Goal: Task Accomplishment & Management: Manage account settings

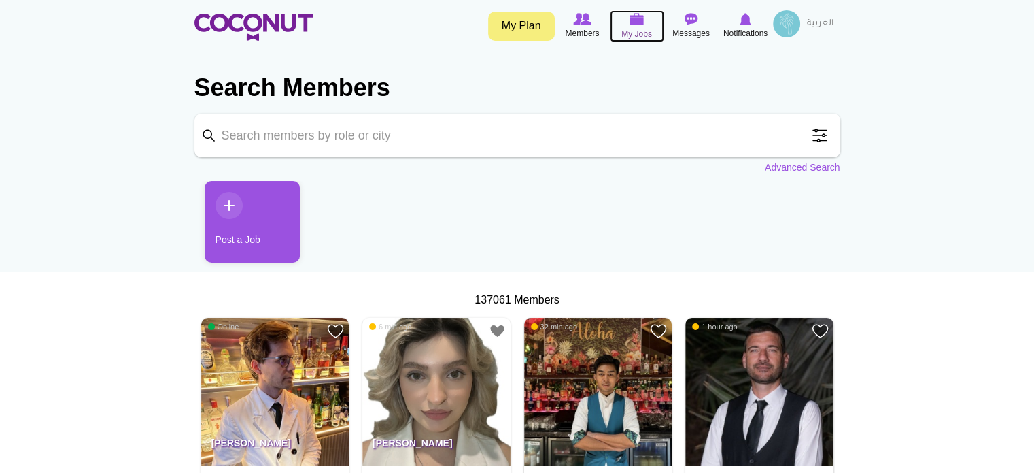
click at [636, 25] on img at bounding box center [637, 19] width 15 height 12
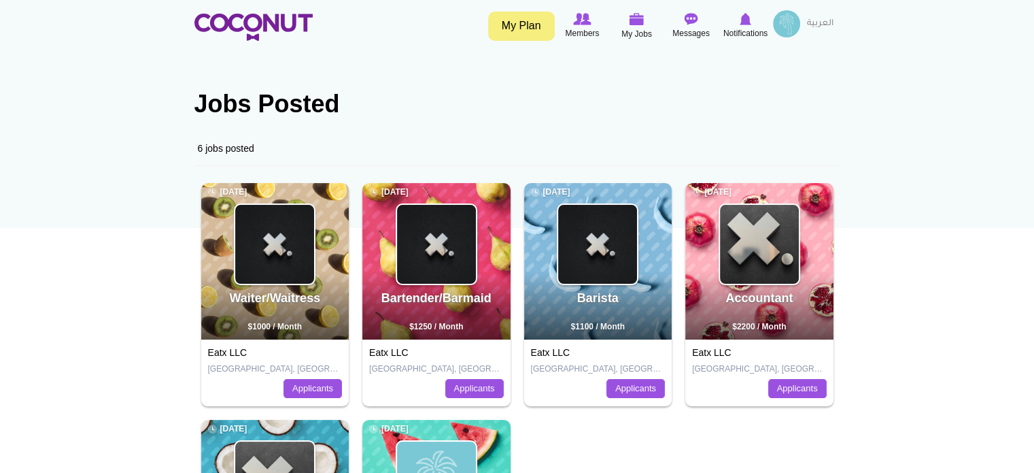
scroll to position [68, 0]
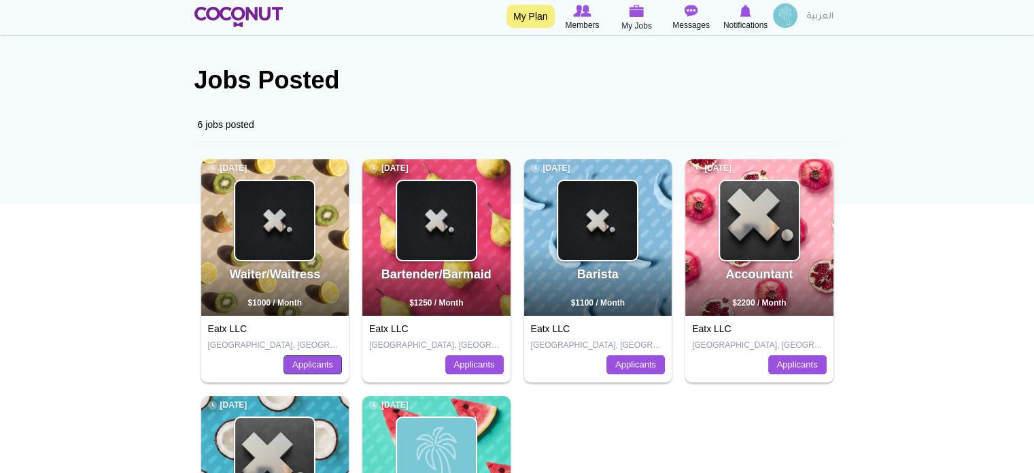
click at [319, 366] on link "Applicants" at bounding box center [313, 364] width 58 height 19
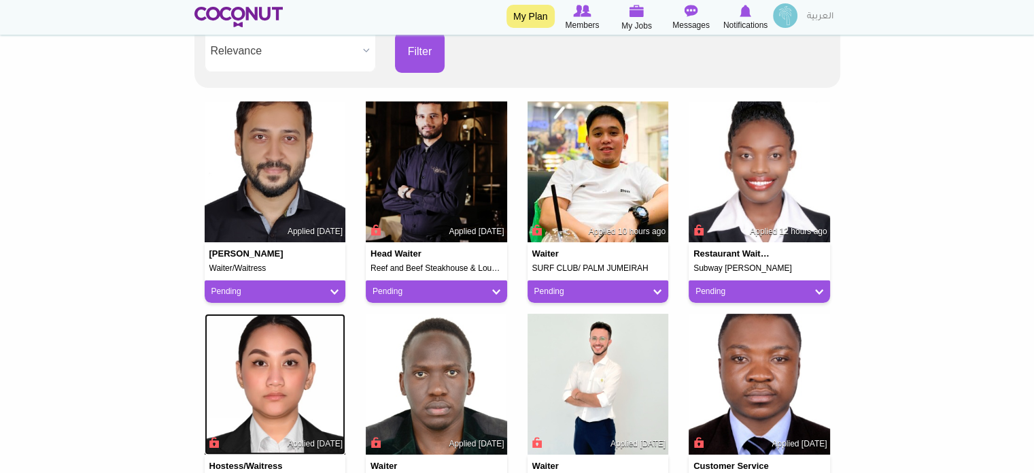
scroll to position [272, 0]
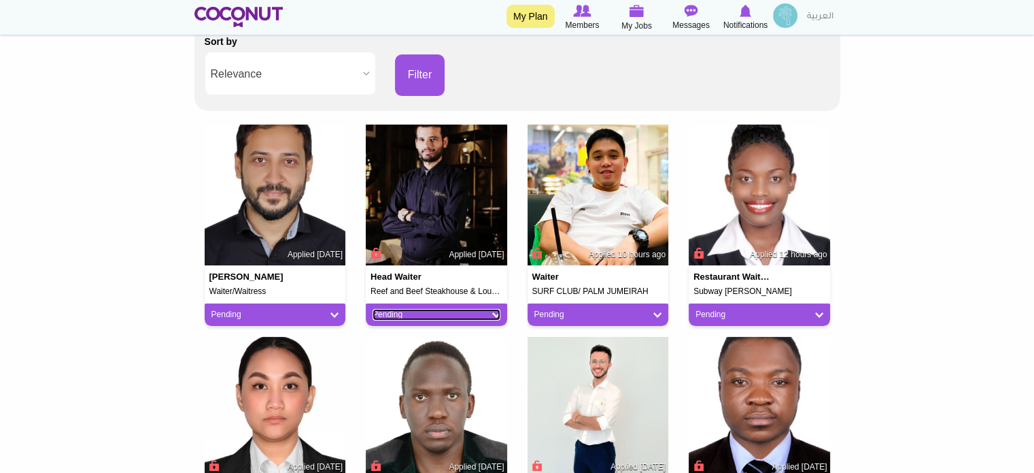
click at [497, 314] on link "Pending" at bounding box center [437, 315] width 128 height 12
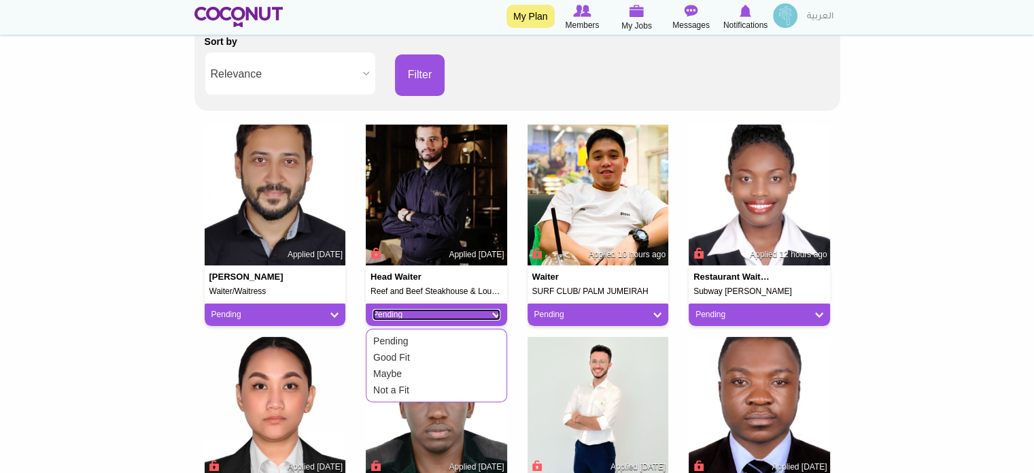
click at [496, 312] on link "Pending" at bounding box center [437, 315] width 128 height 12
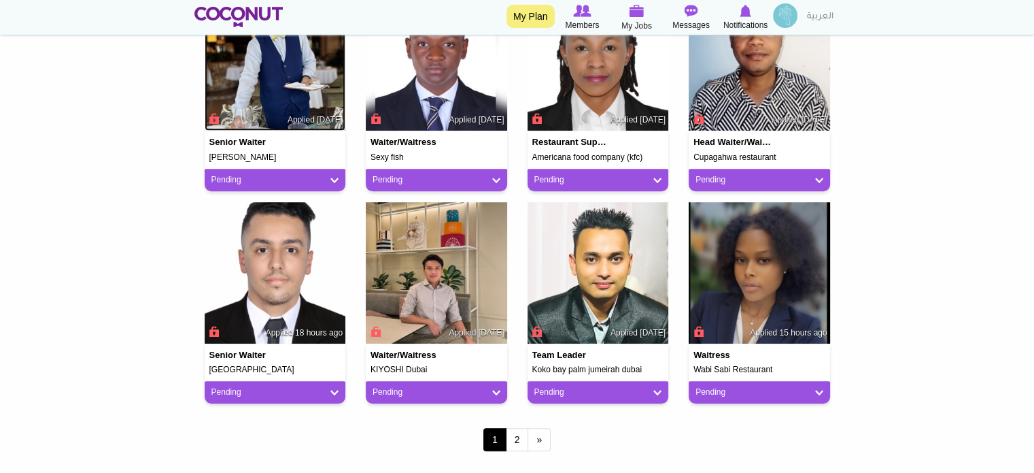
scroll to position [1020, 0]
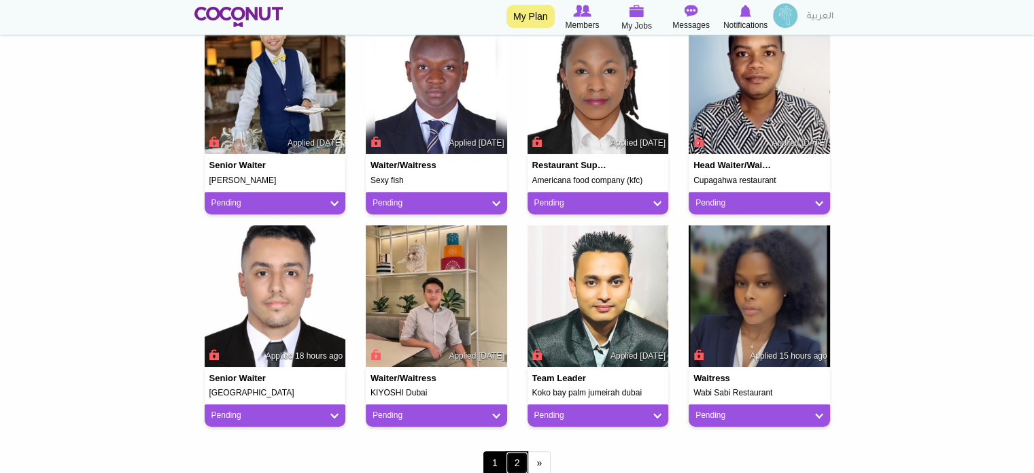
click at [520, 462] on link "2" at bounding box center [517, 462] width 23 height 23
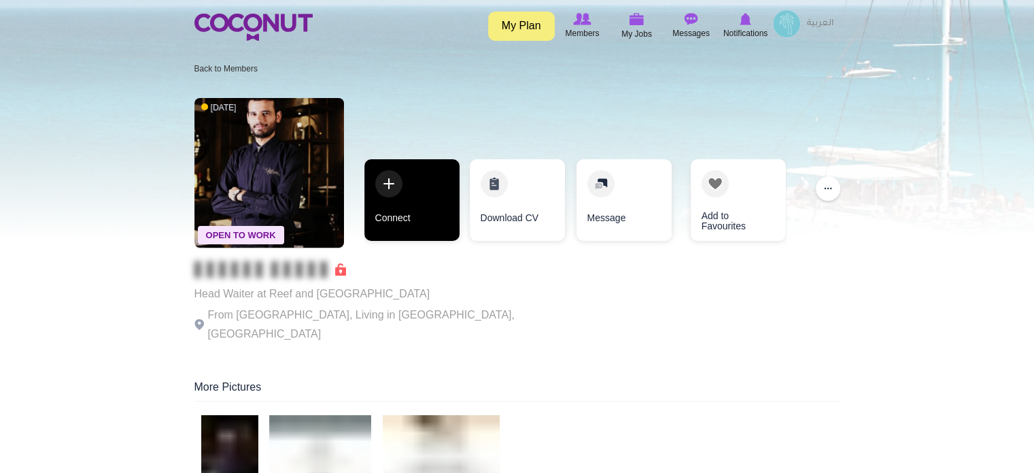
click at [408, 199] on link "Connect" at bounding box center [412, 200] width 95 height 82
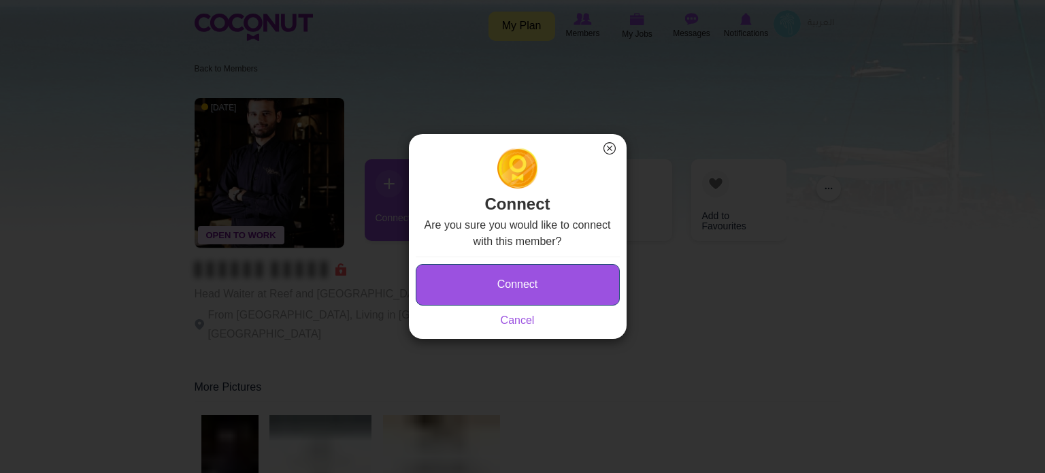
click at [514, 270] on button "Connect" at bounding box center [518, 284] width 204 height 41
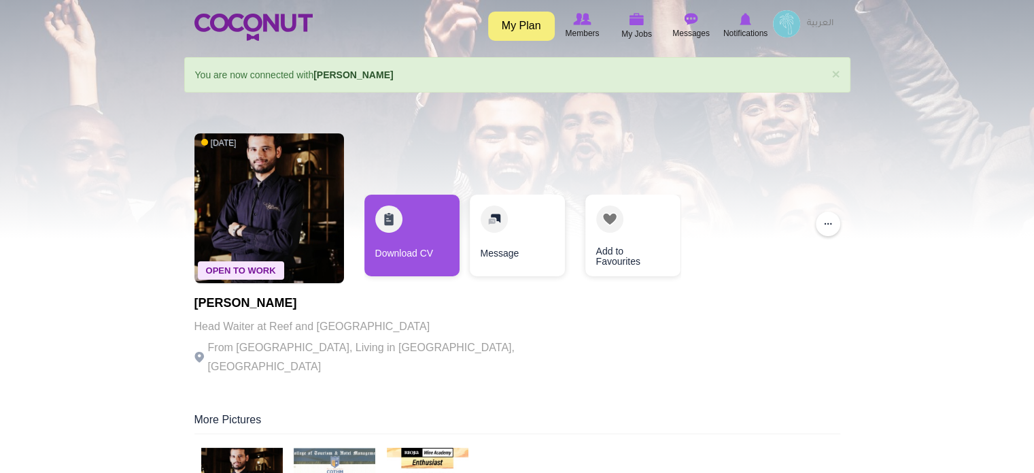
click at [409, 231] on link "Download CV" at bounding box center [412, 235] width 95 height 82
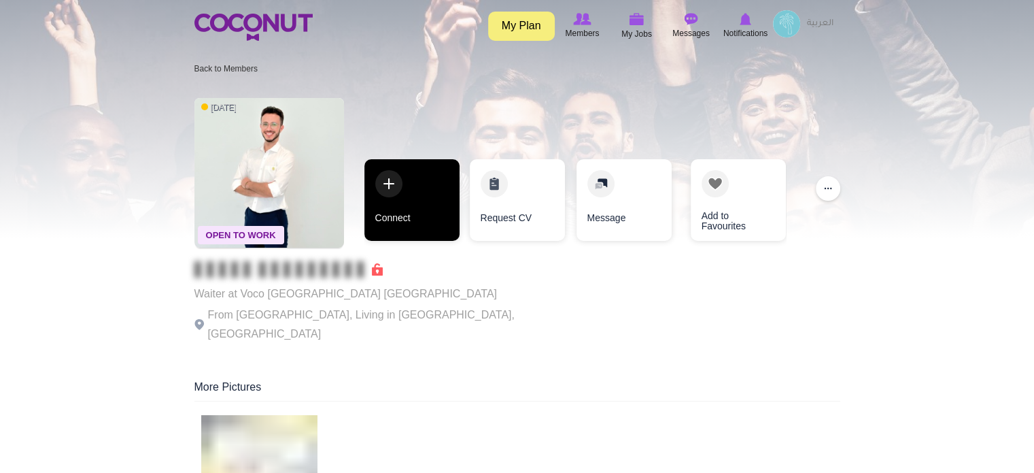
click at [422, 220] on link "Connect" at bounding box center [412, 200] width 95 height 82
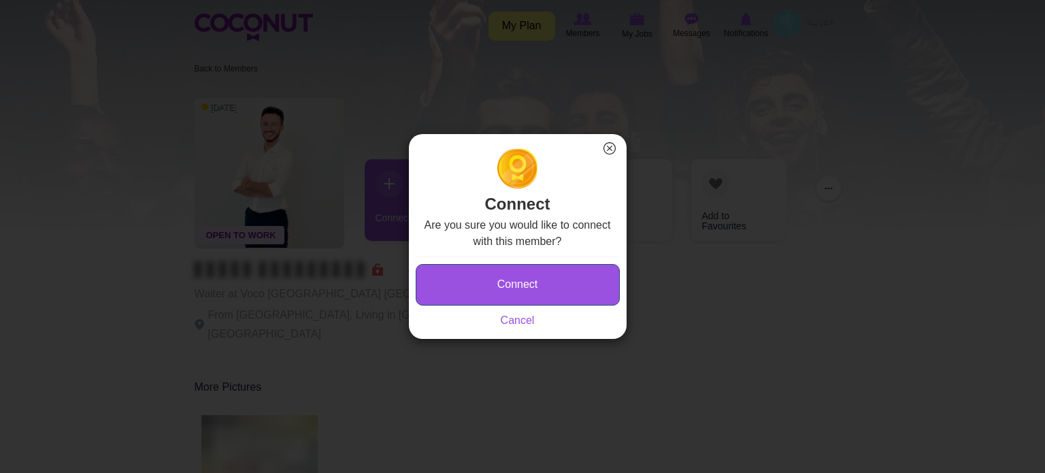
click at [507, 282] on button "Connect" at bounding box center [518, 284] width 204 height 41
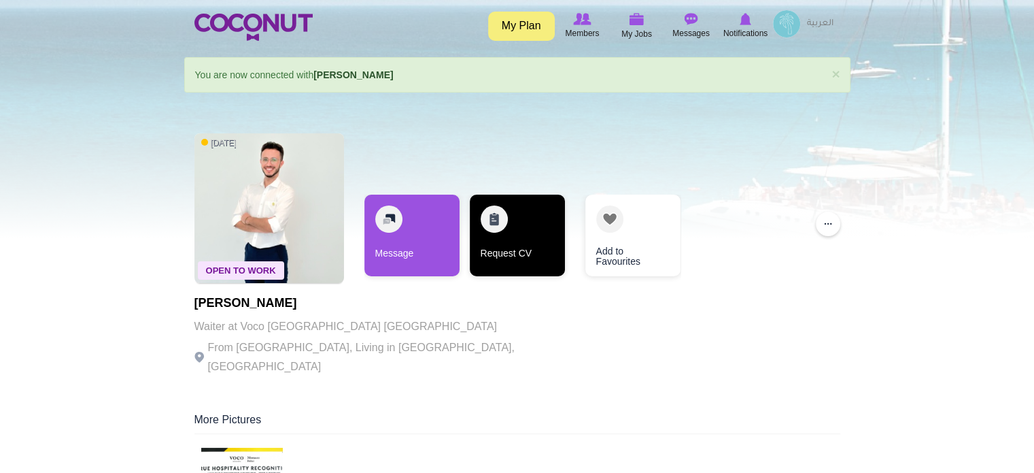
click at [514, 250] on link "Request CV" at bounding box center [517, 235] width 95 height 82
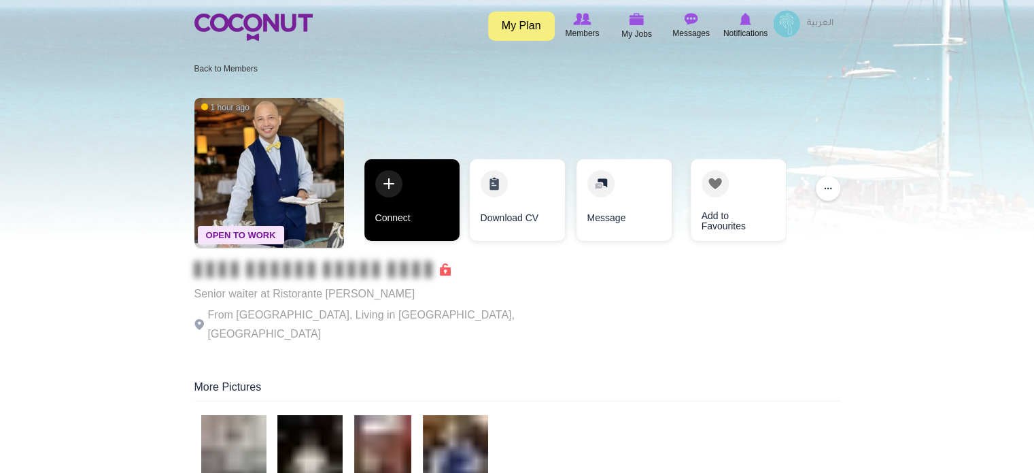
click at [428, 214] on link "Connect" at bounding box center [412, 200] width 95 height 82
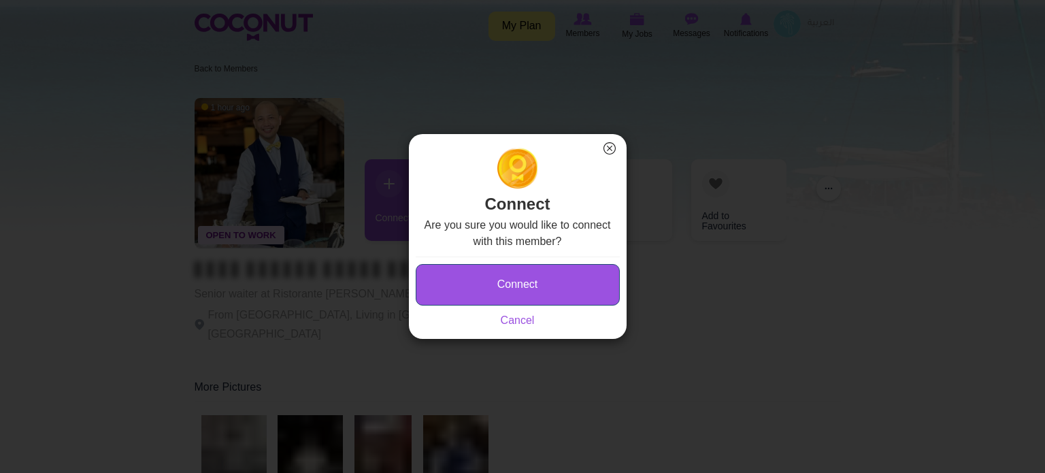
click at [528, 273] on button "Connect" at bounding box center [518, 284] width 204 height 41
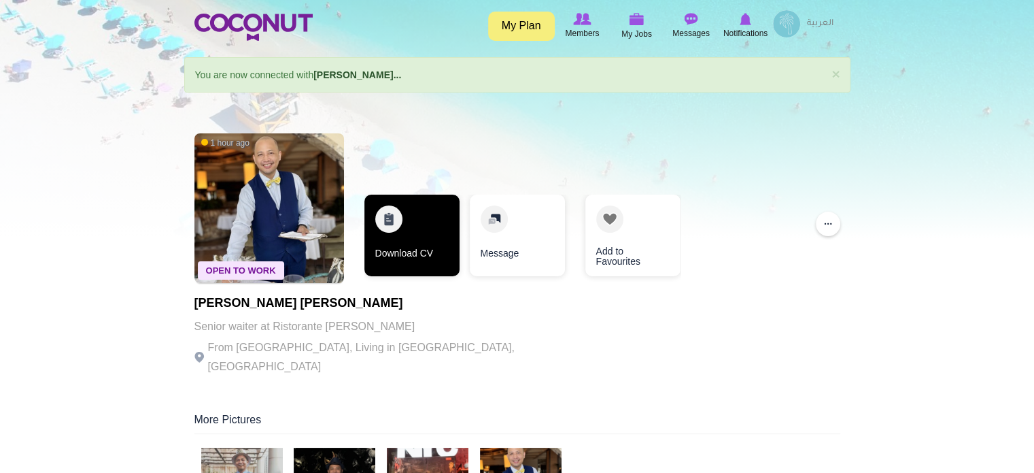
click at [419, 248] on link "Download CV" at bounding box center [412, 235] width 95 height 82
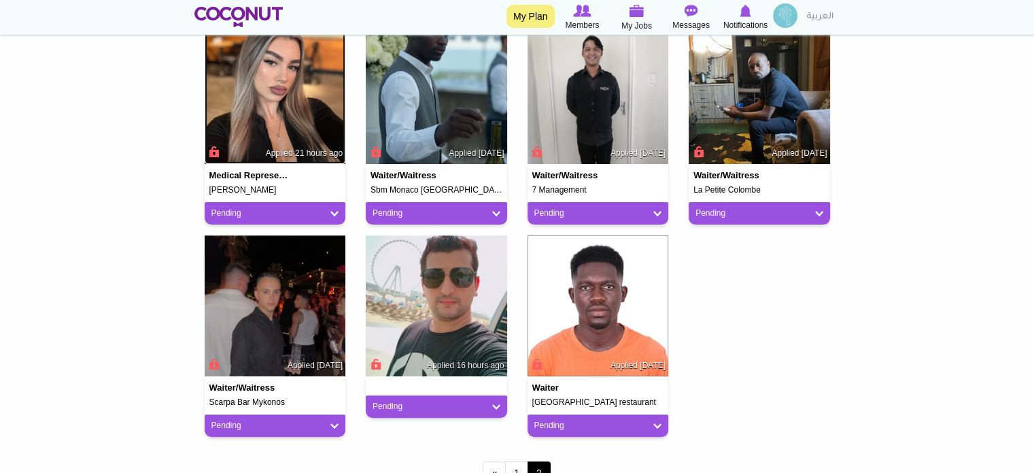
scroll to position [408, 0]
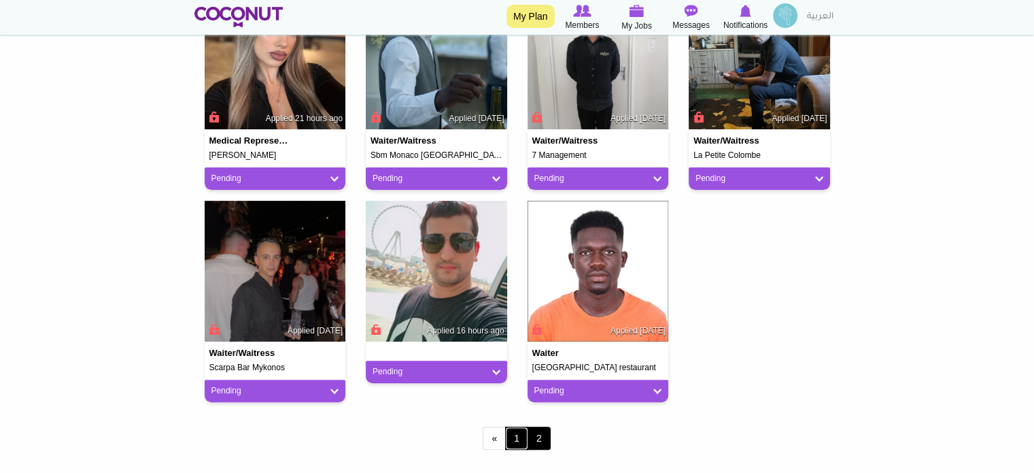
click at [511, 440] on link "1" at bounding box center [516, 437] width 23 height 23
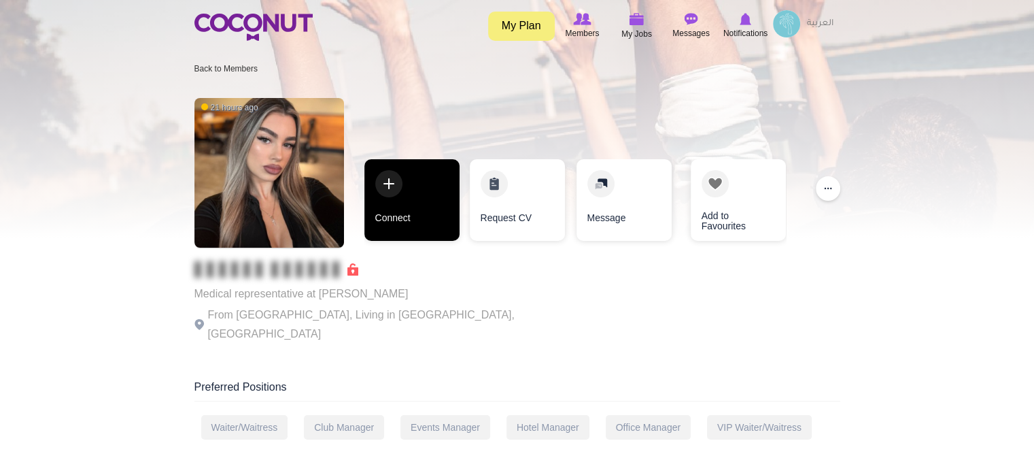
click at [420, 227] on link "Connect" at bounding box center [412, 200] width 95 height 82
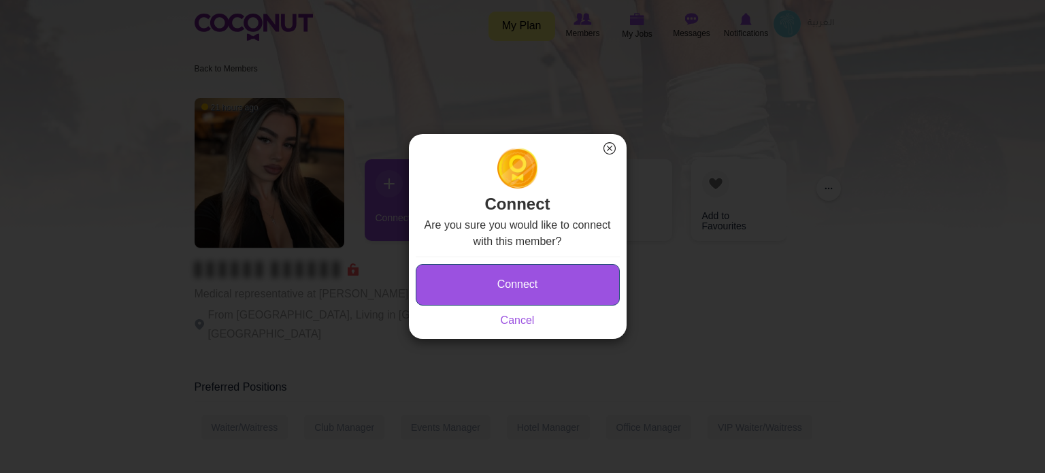
click at [508, 292] on button "Connect" at bounding box center [518, 284] width 204 height 41
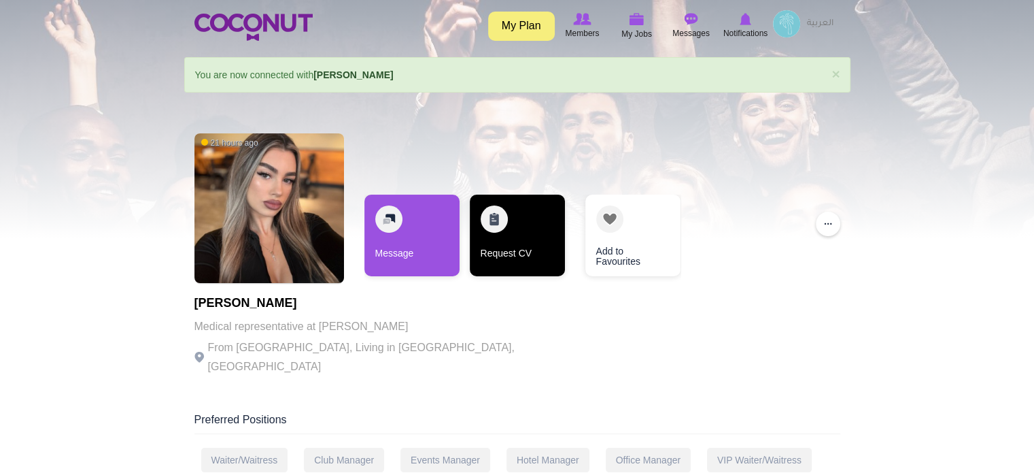
click at [506, 238] on link "Request CV" at bounding box center [517, 235] width 95 height 82
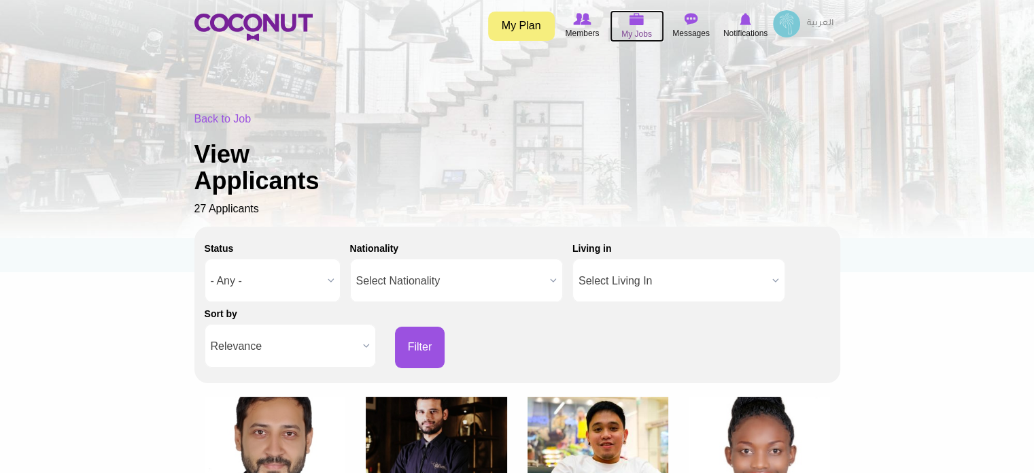
click at [641, 18] on img at bounding box center [637, 19] width 15 height 12
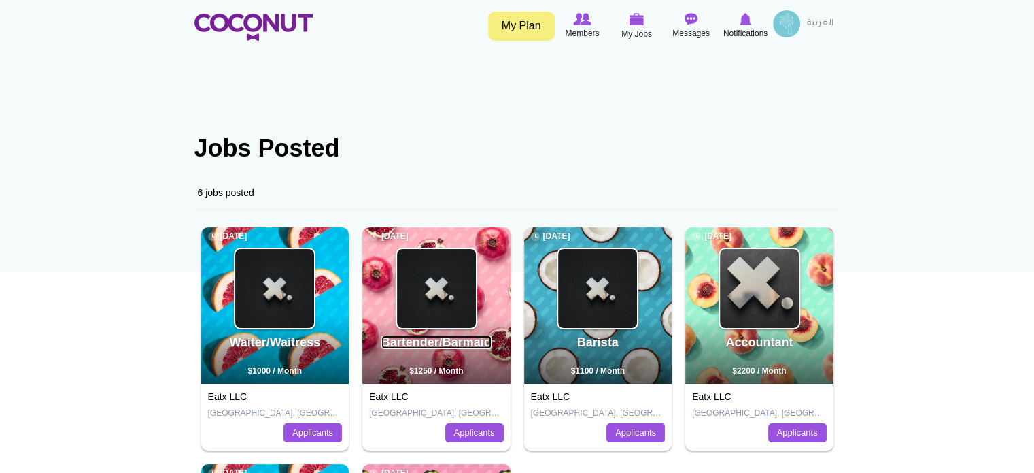
click at [434, 344] on link "Bartender/Barmaid" at bounding box center [437, 342] width 110 height 14
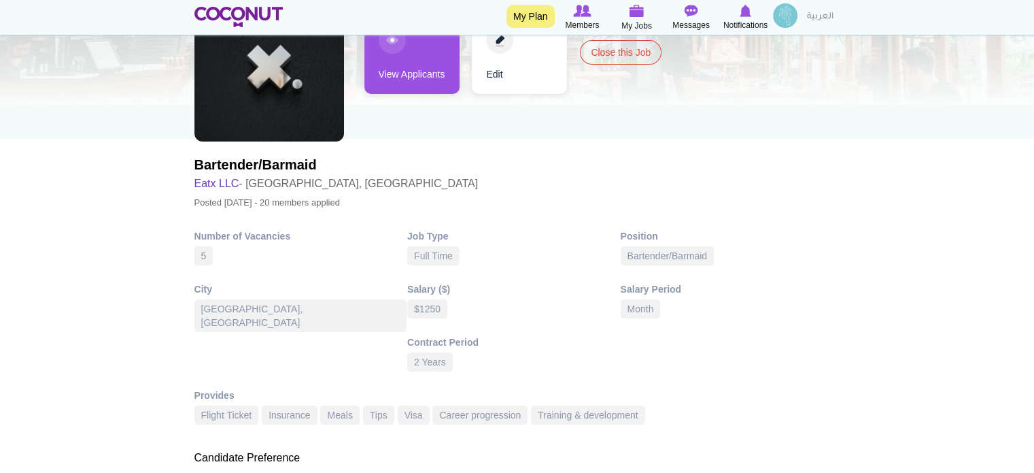
scroll to position [136, 0]
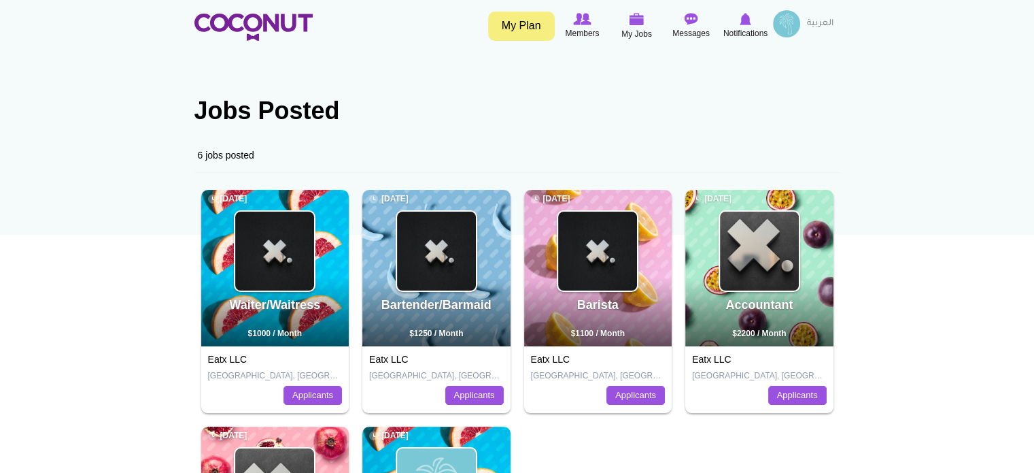
scroll to position [68, 0]
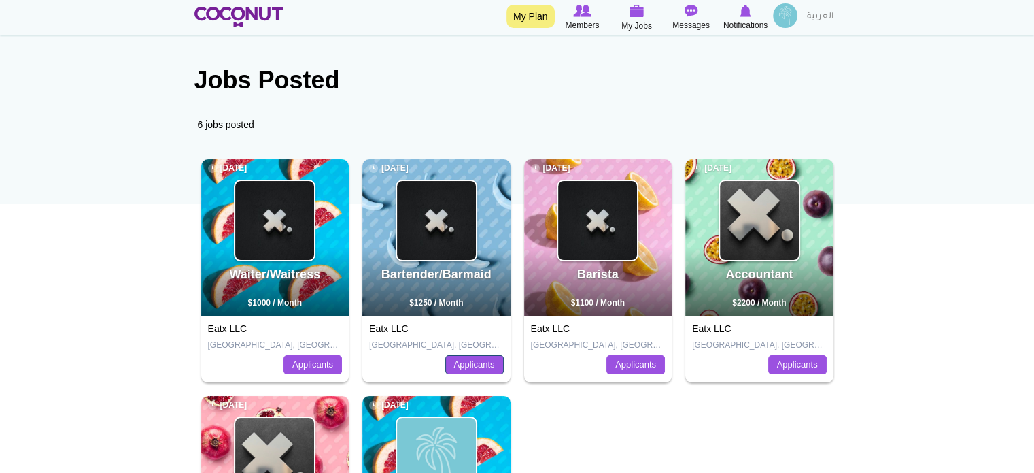
click at [458, 360] on link "Applicants" at bounding box center [474, 364] width 58 height 19
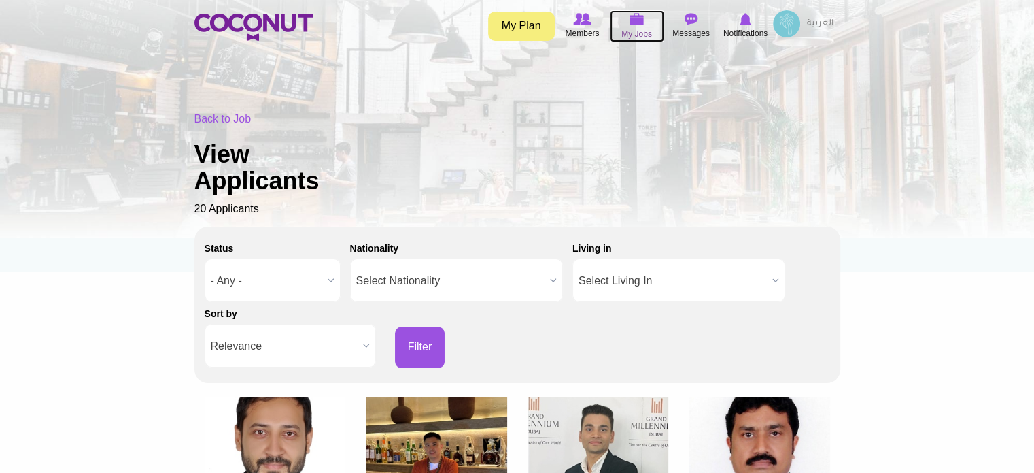
click at [629, 28] on span "My Jobs" at bounding box center [637, 34] width 31 height 14
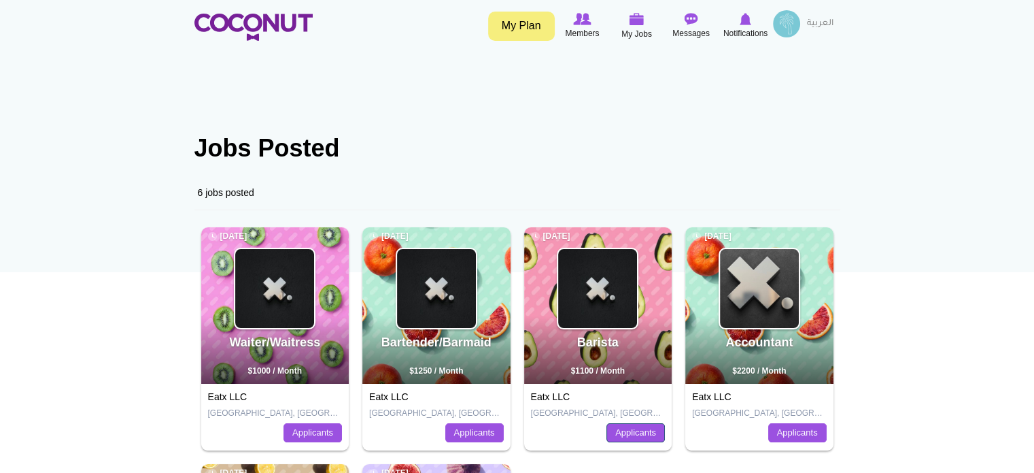
click at [621, 433] on link "Applicants" at bounding box center [636, 432] width 58 height 19
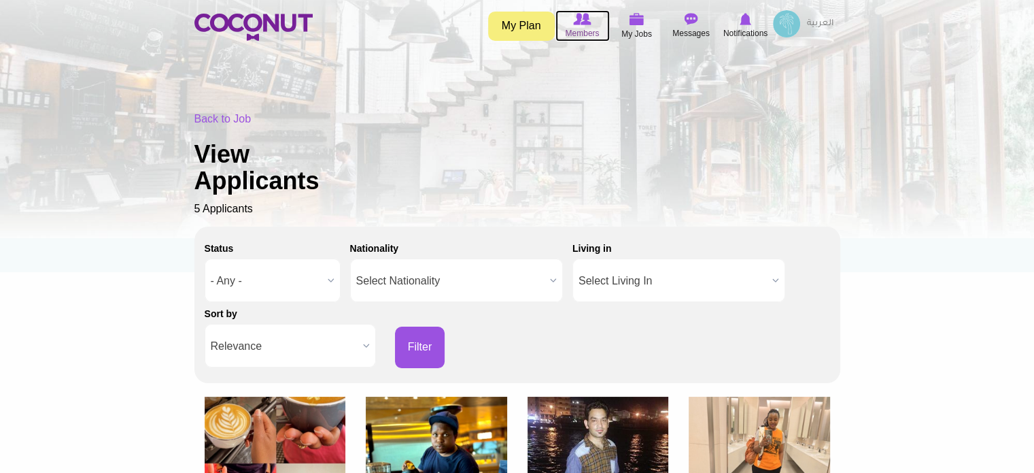
click at [583, 24] on img at bounding box center [582, 19] width 18 height 12
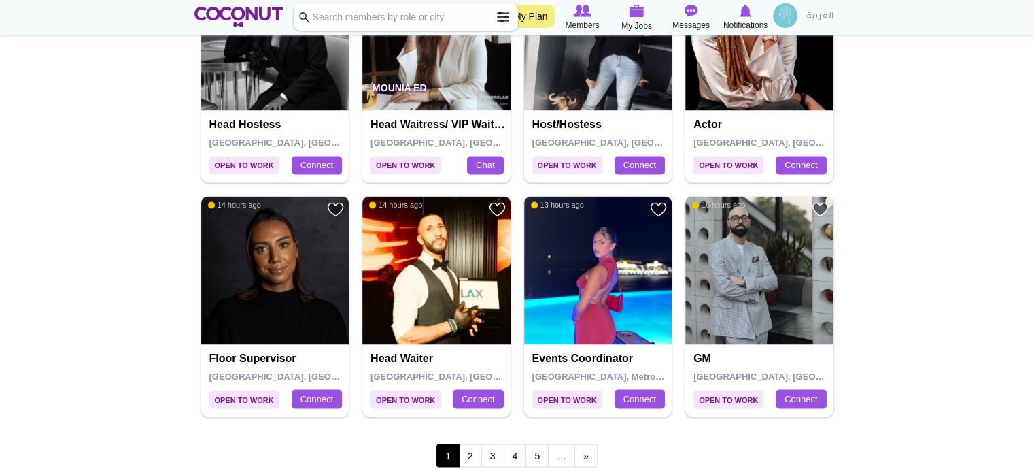
scroll to position [2244, 0]
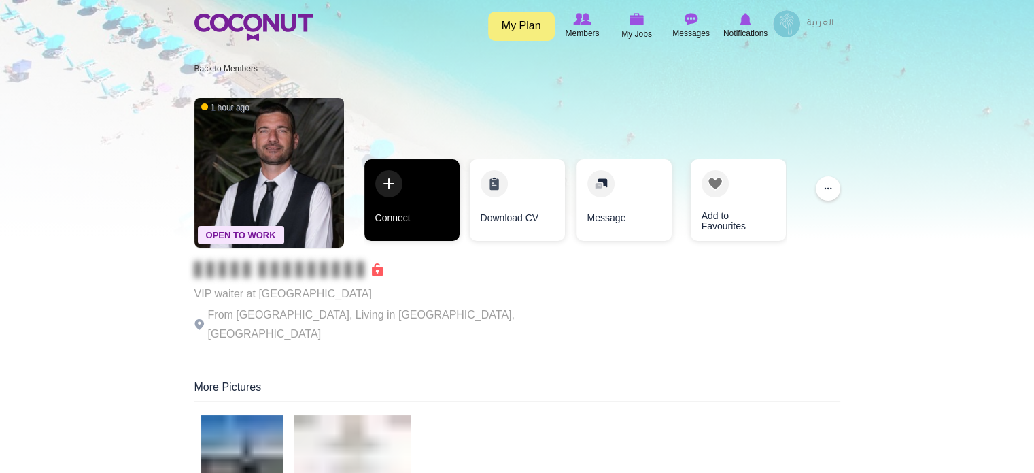
click at [427, 213] on link "Connect" at bounding box center [412, 200] width 95 height 82
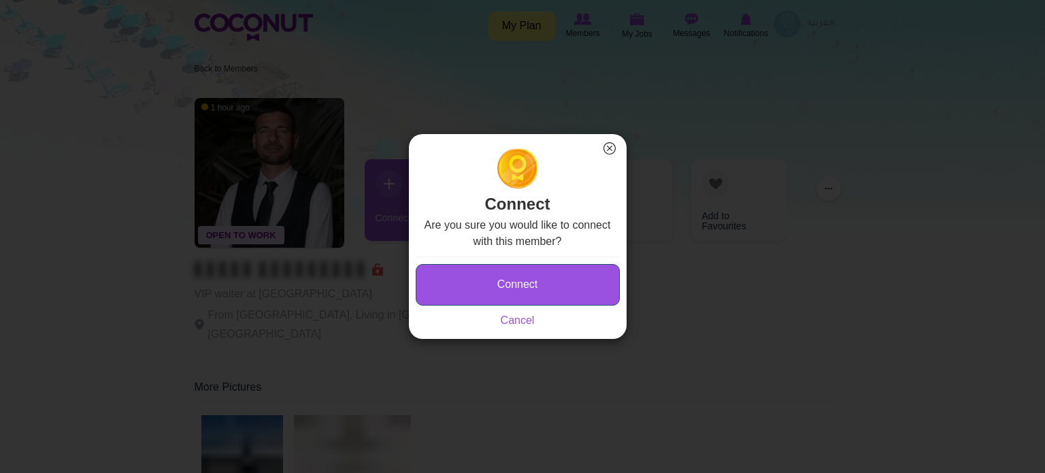
click at [521, 287] on button "Connect" at bounding box center [518, 284] width 204 height 41
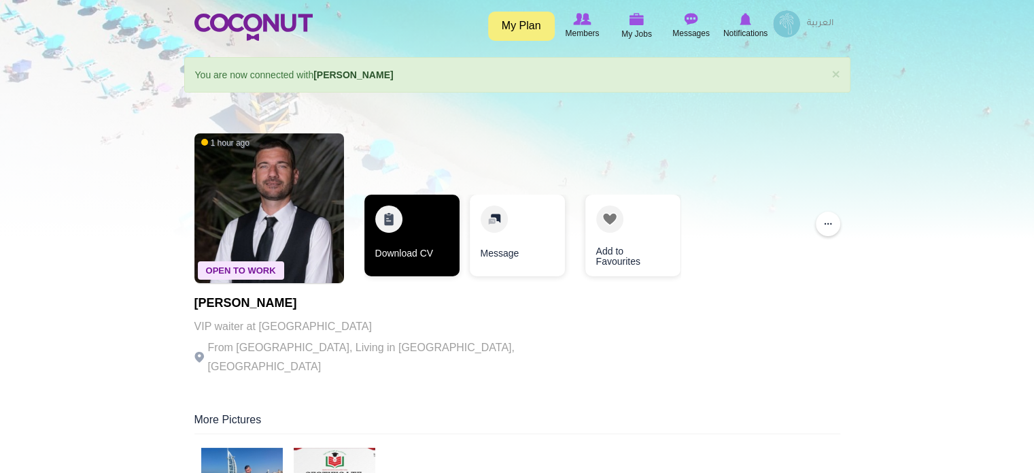
click at [432, 233] on link "Download CV" at bounding box center [412, 235] width 95 height 82
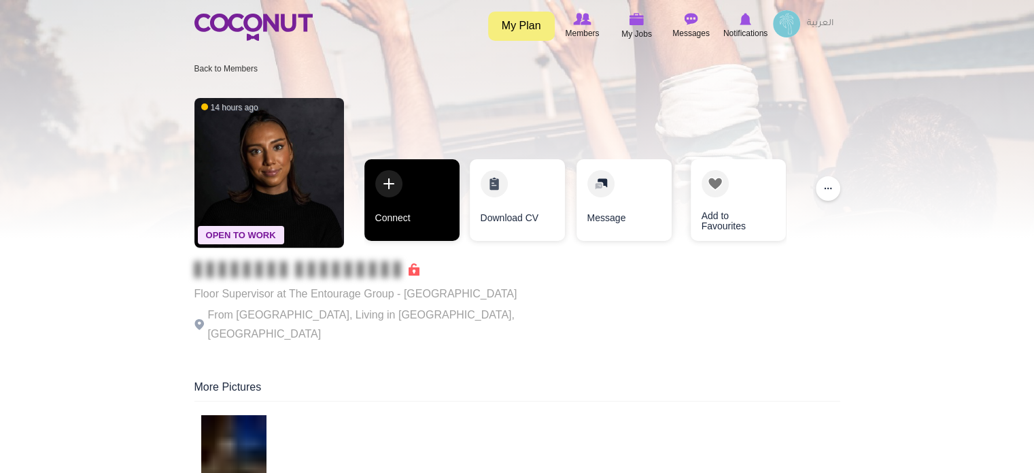
click at [442, 218] on link "Connect" at bounding box center [412, 200] width 95 height 82
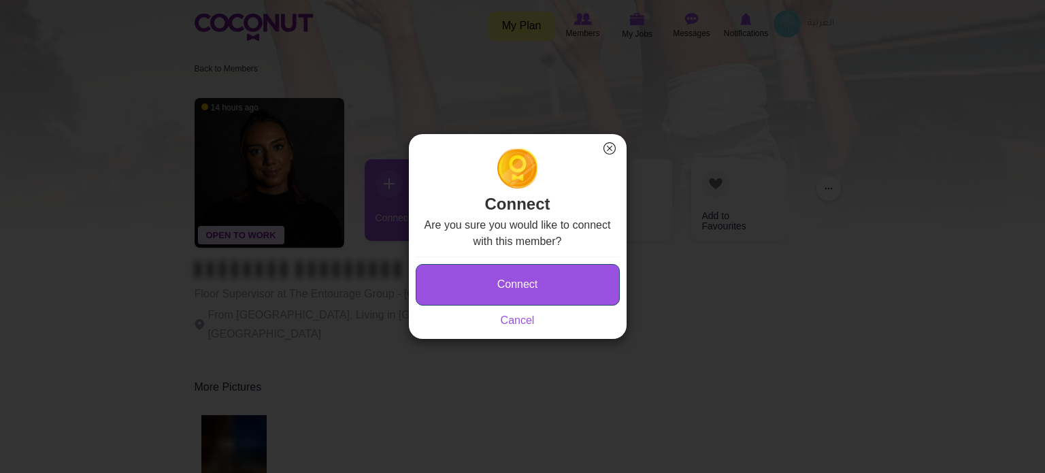
click at [501, 275] on button "Connect" at bounding box center [518, 284] width 204 height 41
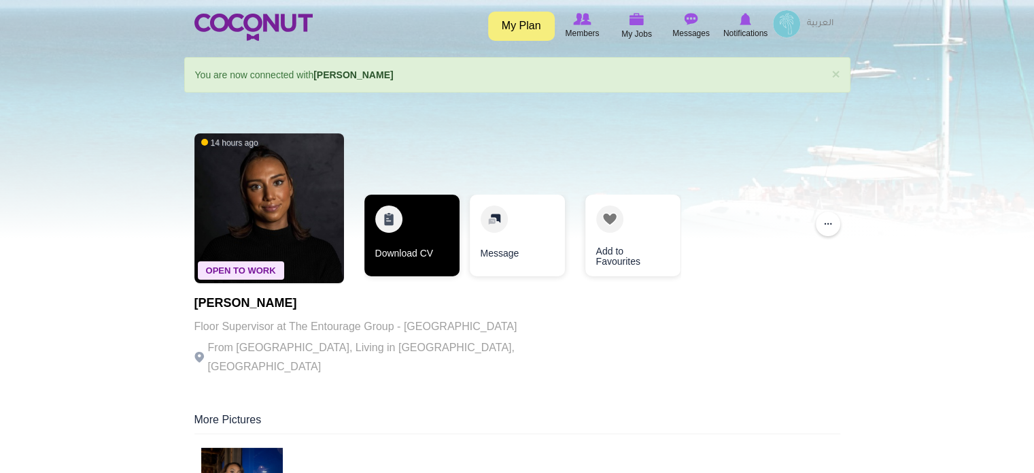
click at [420, 250] on link "Download CV" at bounding box center [412, 235] width 95 height 82
